Goal: Information Seeking & Learning: Learn about a topic

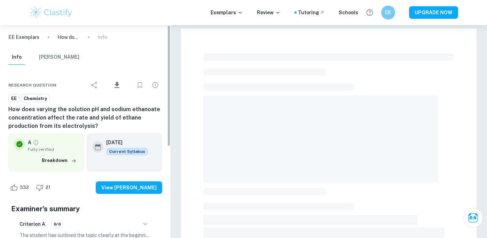
click at [55, 11] on img at bounding box center [51, 13] width 44 height 14
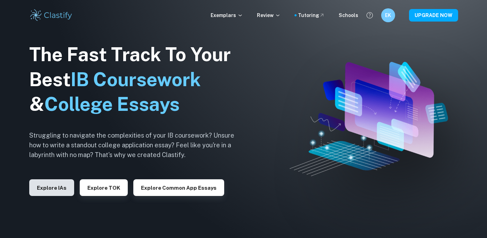
click at [61, 184] on button "Explore IAs" at bounding box center [51, 188] width 45 height 17
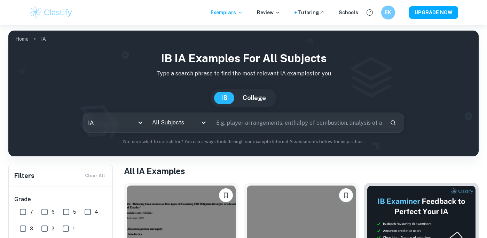
click at [196, 120] on input "All Subjects" at bounding box center [173, 122] width 47 height 13
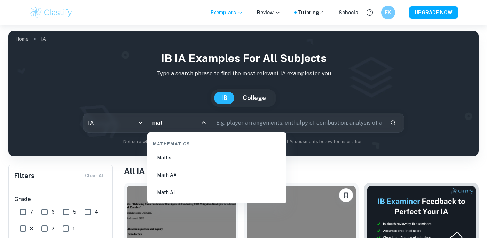
click at [200, 173] on li "Math AA" at bounding box center [217, 175] width 134 height 16
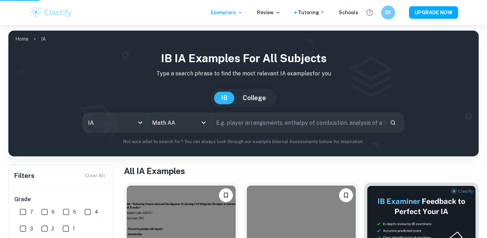
type input "Math AA"
click at [245, 124] on input "text" at bounding box center [297, 122] width 173 height 19
type input "o"
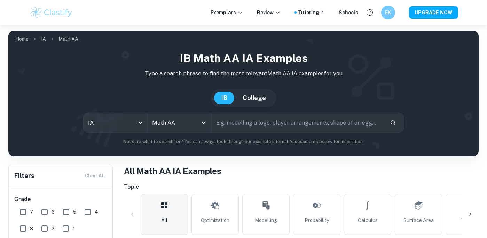
scroll to position [64, 0]
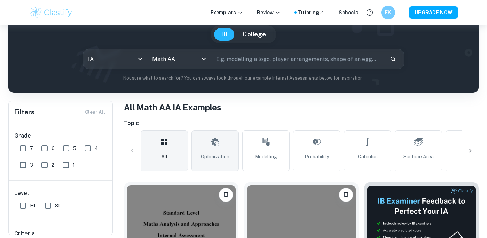
click at [216, 150] on icon at bounding box center [215, 142] width 8 height 17
type input "Optimization"
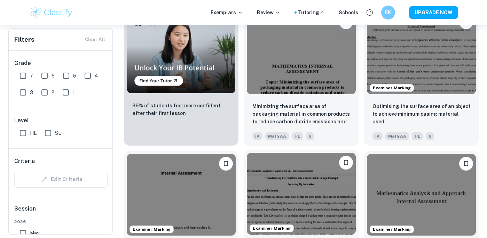
scroll to position [510, 0]
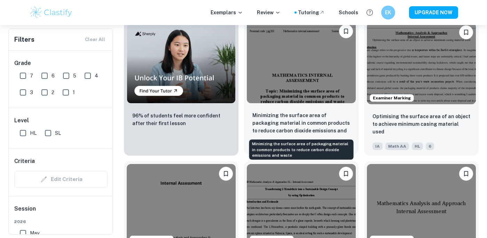
click at [278, 124] on p "Minimizing the surface area of packaging material in common products to reduce …" at bounding box center [301, 124] width 98 height 24
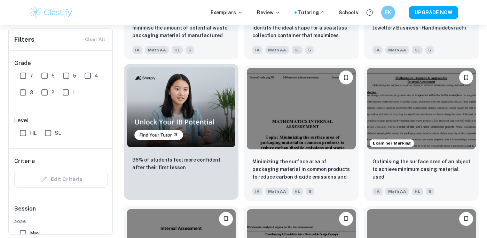
scroll to position [476, 0]
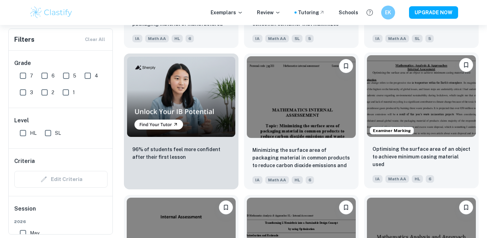
click at [440, 105] on img at bounding box center [421, 96] width 109 height 82
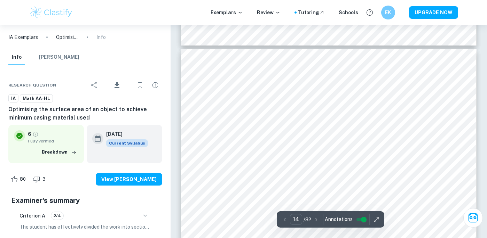
scroll to position [5548, 0]
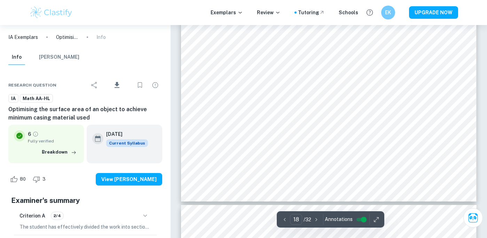
type input "19"
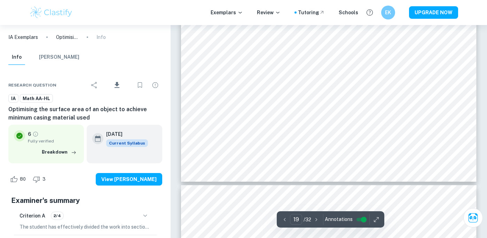
scroll to position [8000, 0]
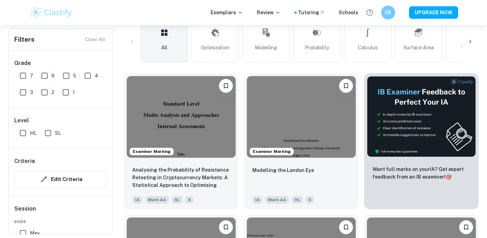
scroll to position [149, 0]
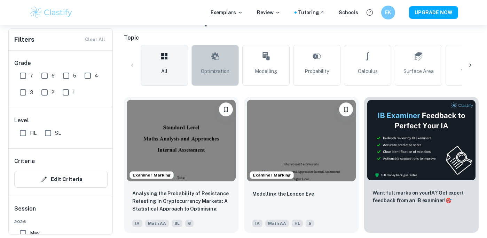
click at [219, 68] on span "Optimization" at bounding box center [215, 72] width 29 height 8
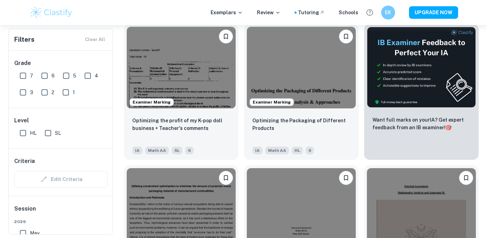
scroll to position [160, 0]
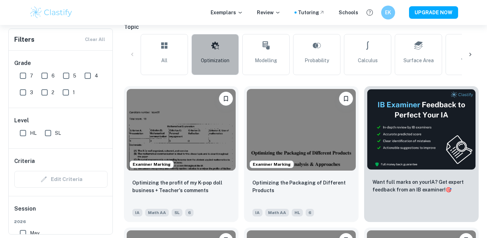
click at [228, 61] on span "Optimization" at bounding box center [215, 61] width 29 height 8
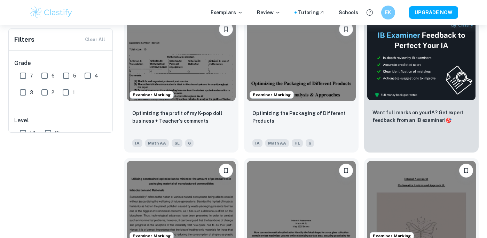
scroll to position [0, 0]
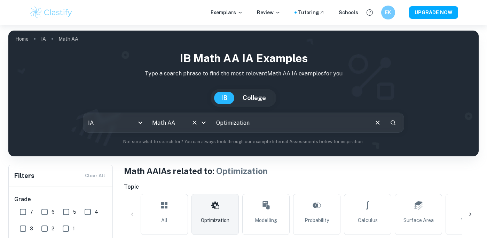
drag, startPoint x: 260, startPoint y: 121, endPoint x: 209, endPoint y: 121, distance: 51.5
click at [209, 121] on div "IA ia All Subjects Math AA All Subjects Optimization ​" at bounding box center [243, 123] width 321 height 20
type input "music"
